Goal: Check status

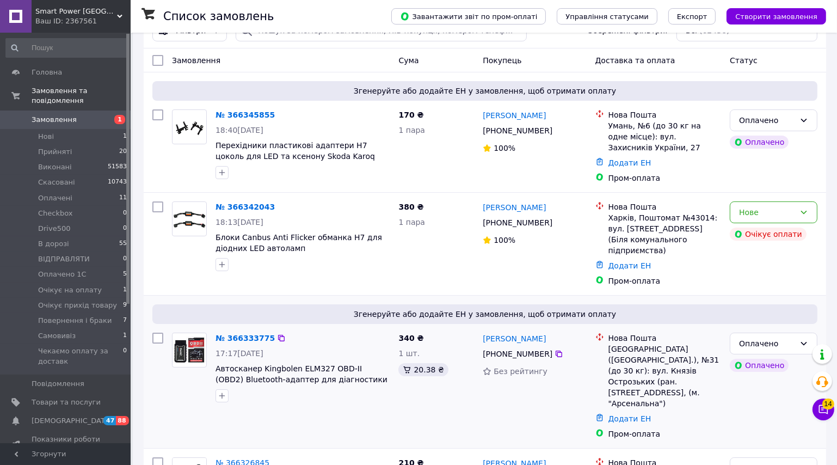
scroll to position [198, 0]
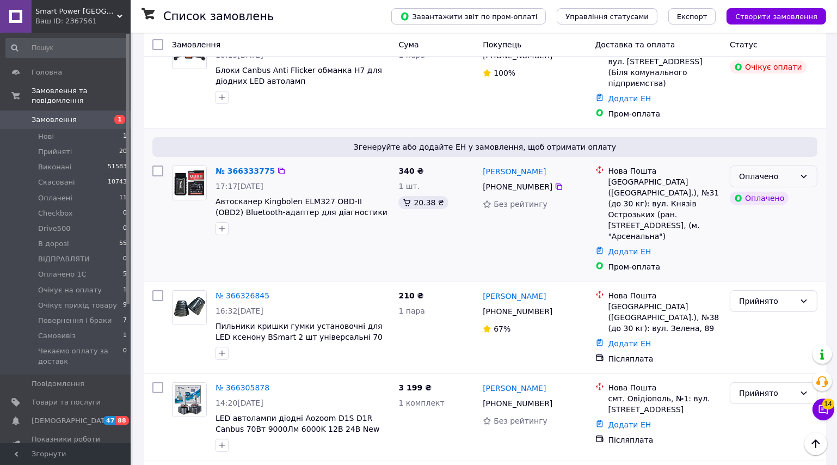
click at [793, 170] on div "Оплачено" at bounding box center [767, 176] width 56 height 12
click at [776, 189] on li "Прийнято" at bounding box center [773, 188] width 87 height 20
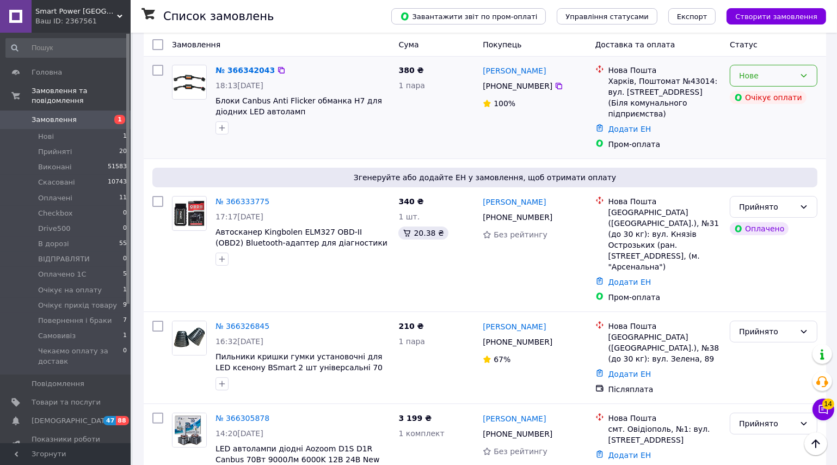
scroll to position [49, 0]
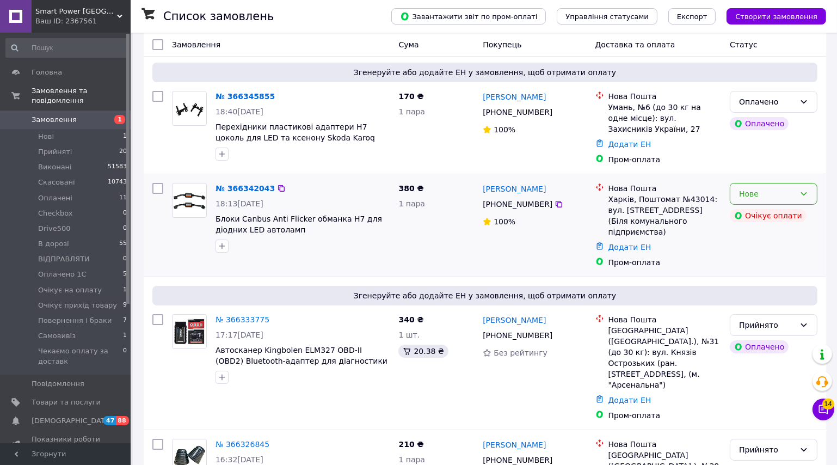
click at [800, 194] on icon at bounding box center [804, 193] width 9 height 9
click at [772, 215] on li "Прийнято" at bounding box center [773, 216] width 87 height 20
click at [789, 98] on div "Оплачено" at bounding box center [767, 102] width 56 height 12
click at [762, 127] on li "Прийнято" at bounding box center [773, 124] width 87 height 20
